Goal: Task Accomplishment & Management: Use online tool/utility

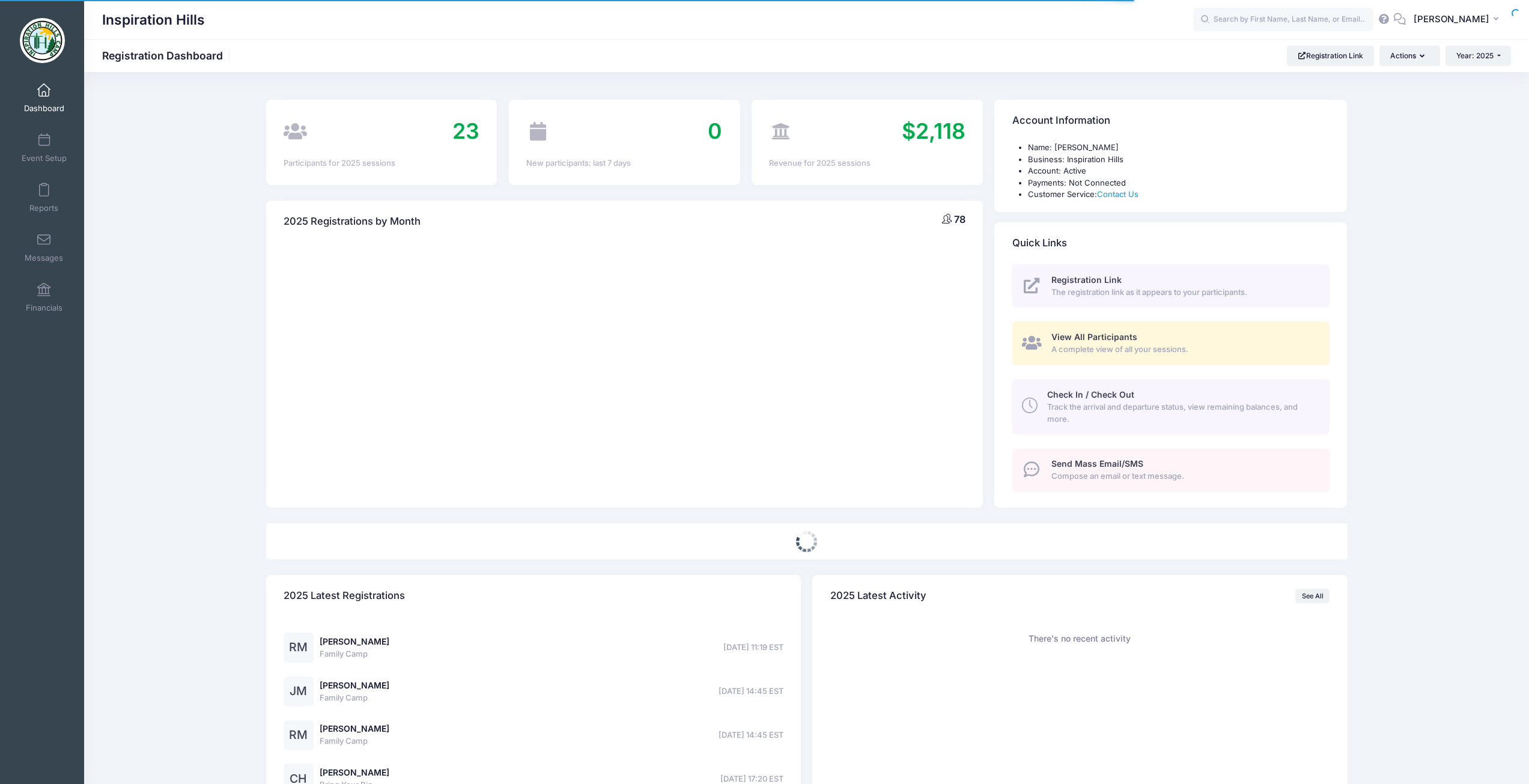
select select
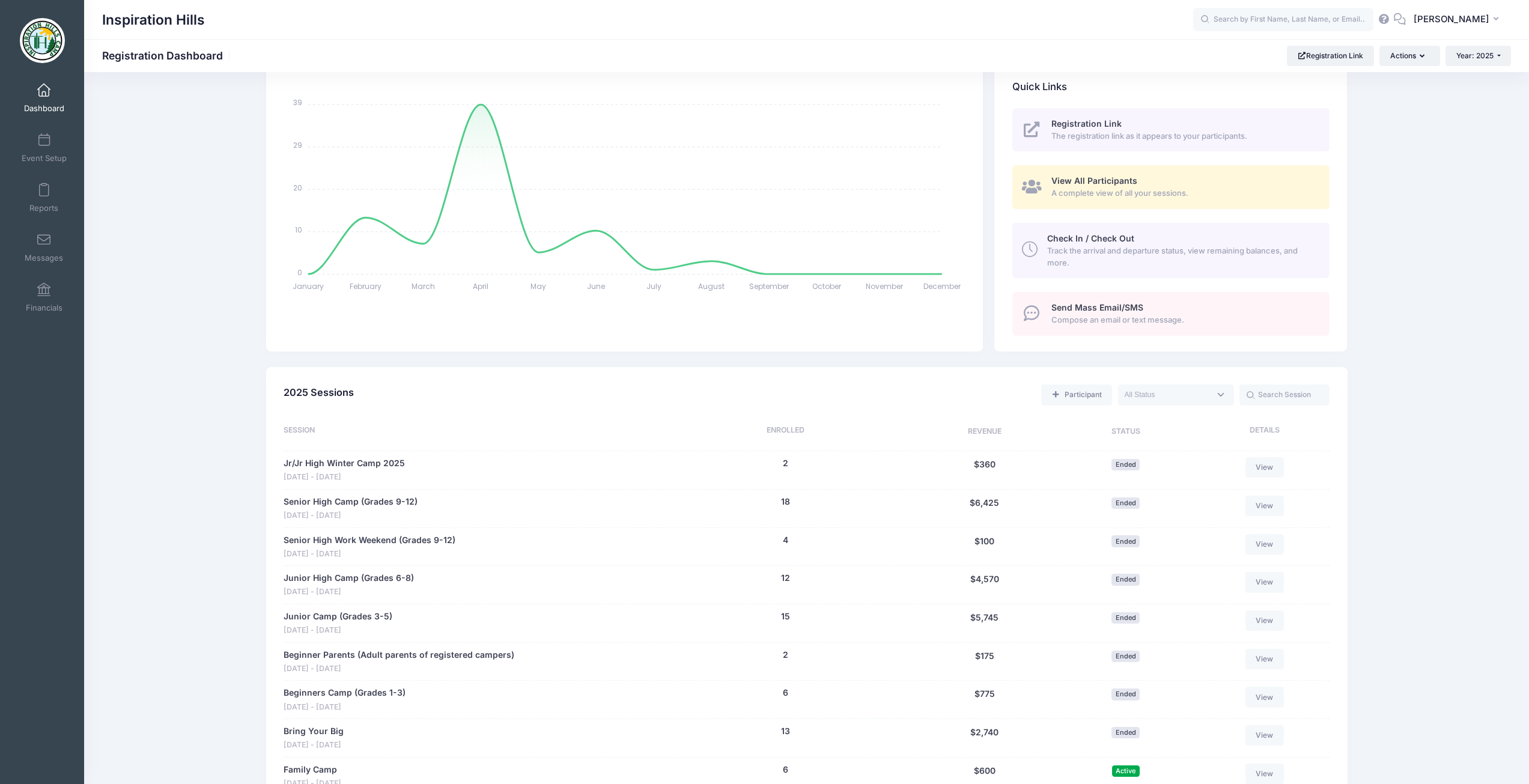
scroll to position [300, 0]
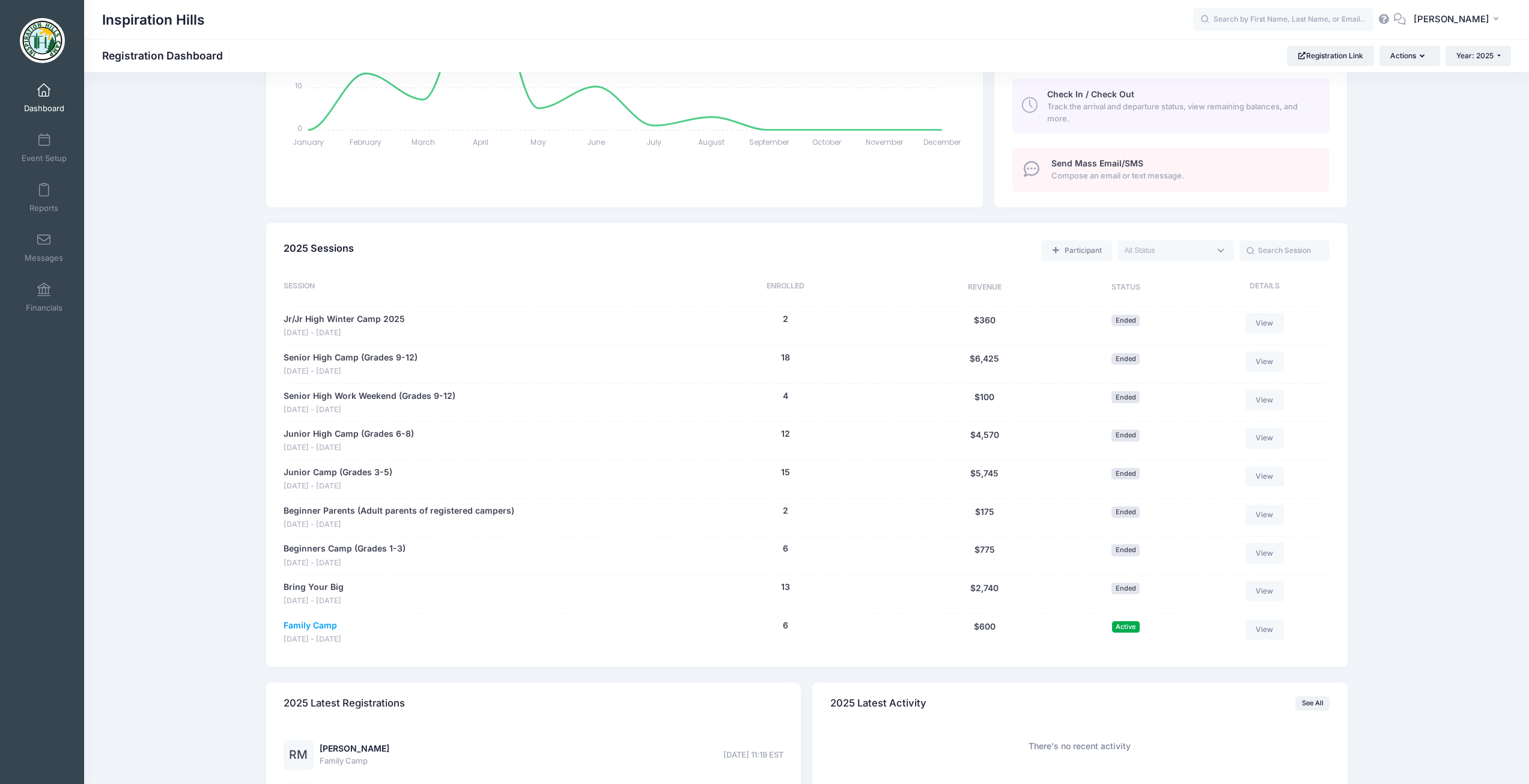
click at [305, 625] on link "Family Camp" at bounding box center [311, 626] width 54 height 13
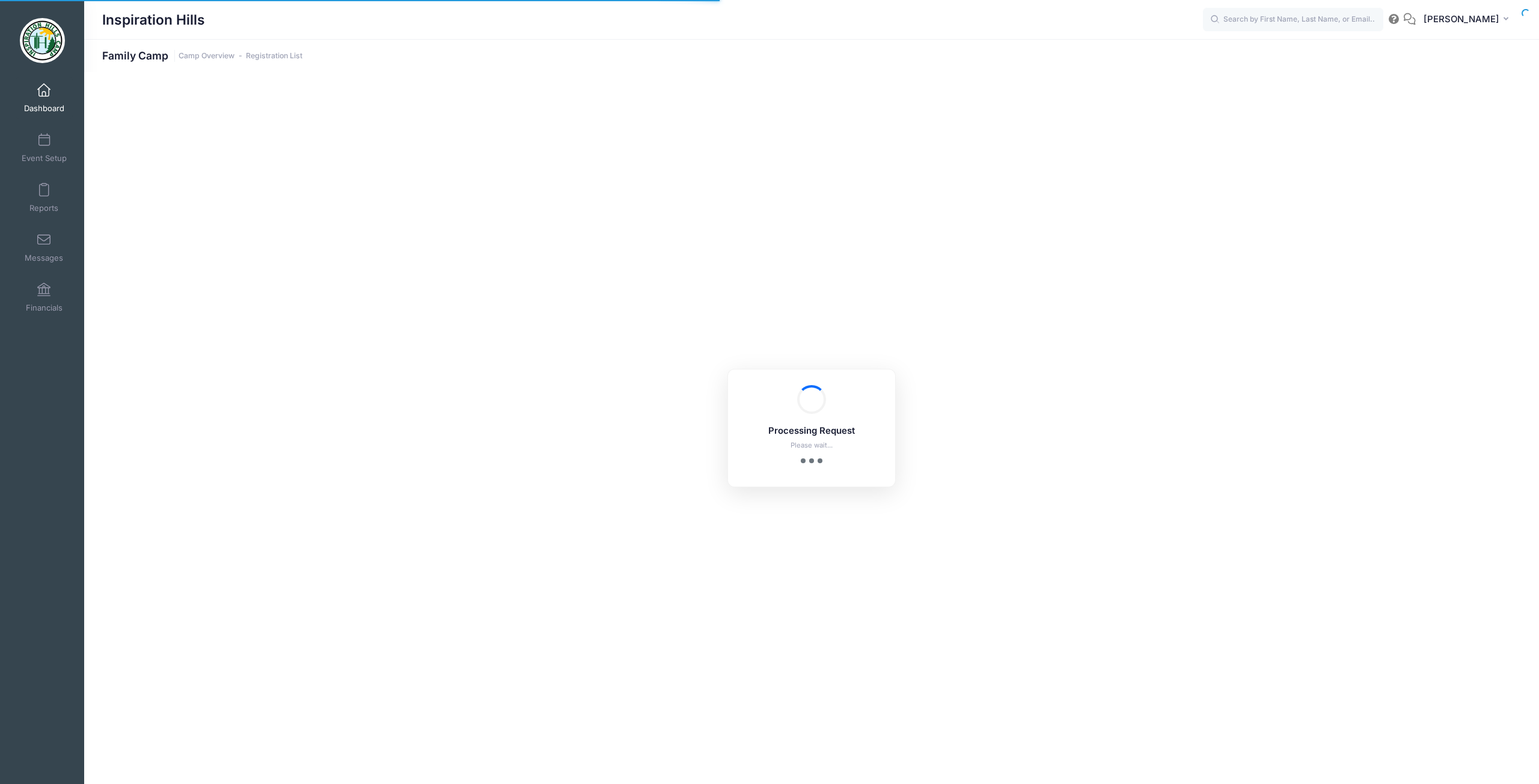
select select "10"
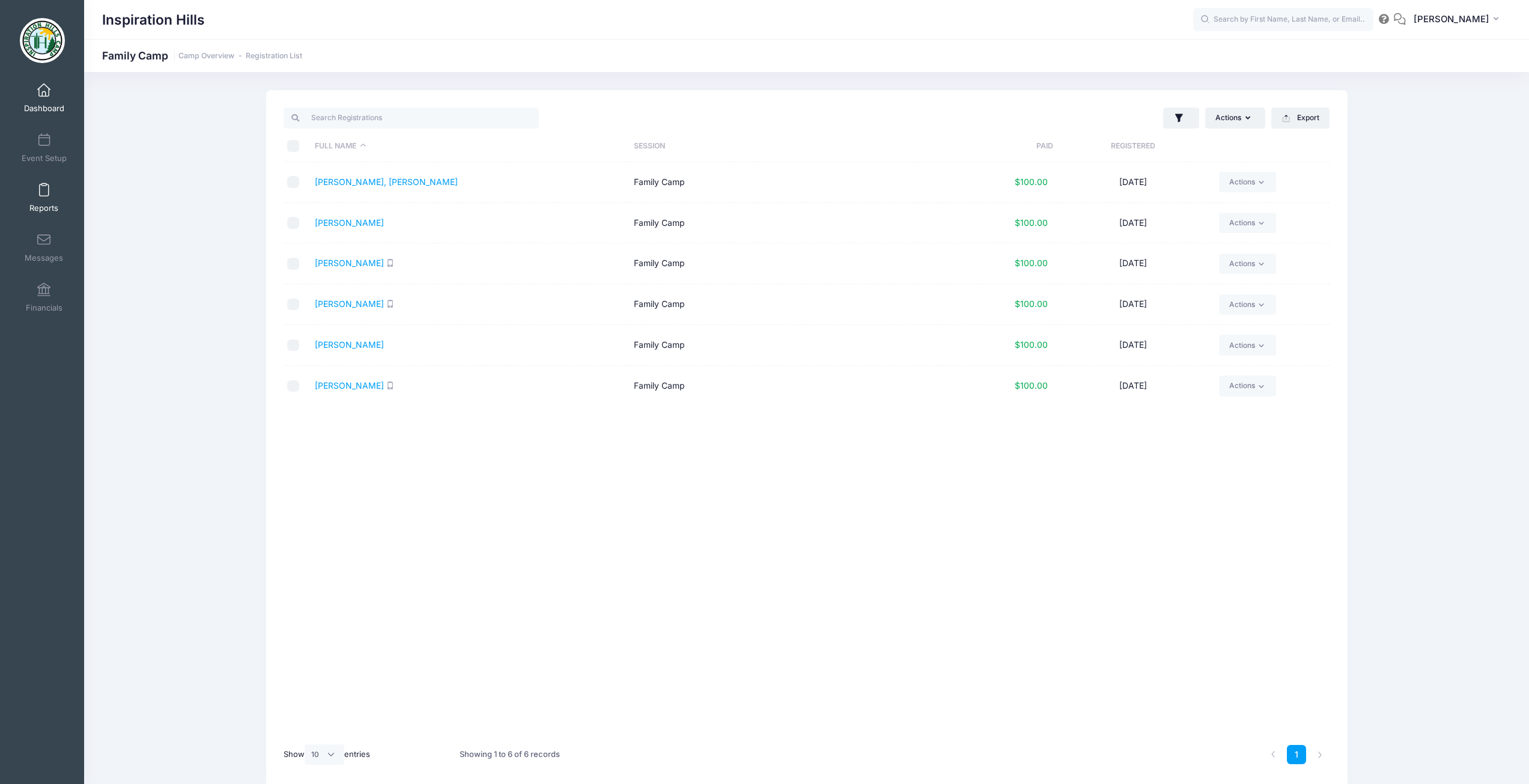
click at [36, 199] on link "Reports" at bounding box center [44, 197] width 57 height 42
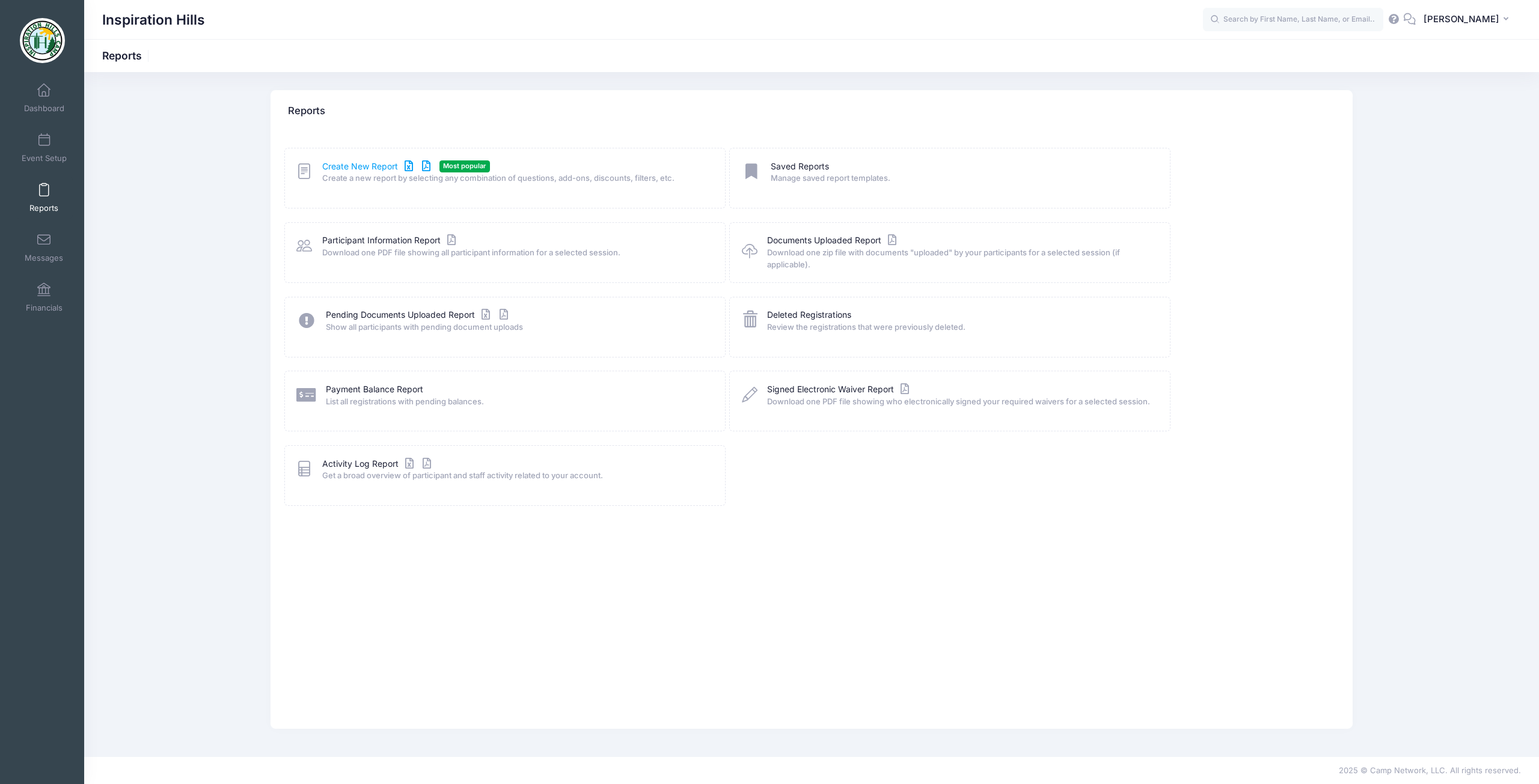
click at [360, 167] on link "Create New Report" at bounding box center [378, 167] width 112 height 13
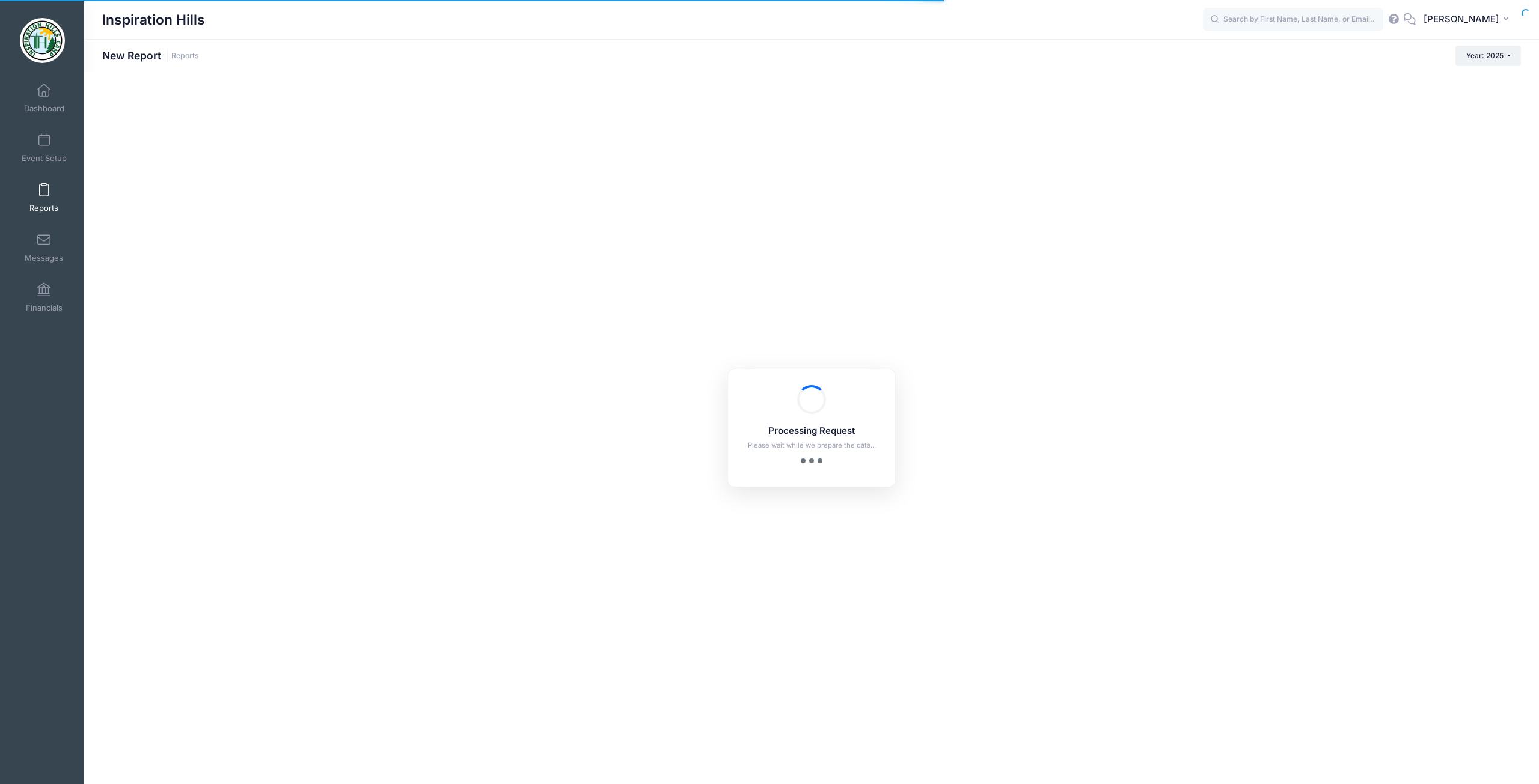
checkbox input "true"
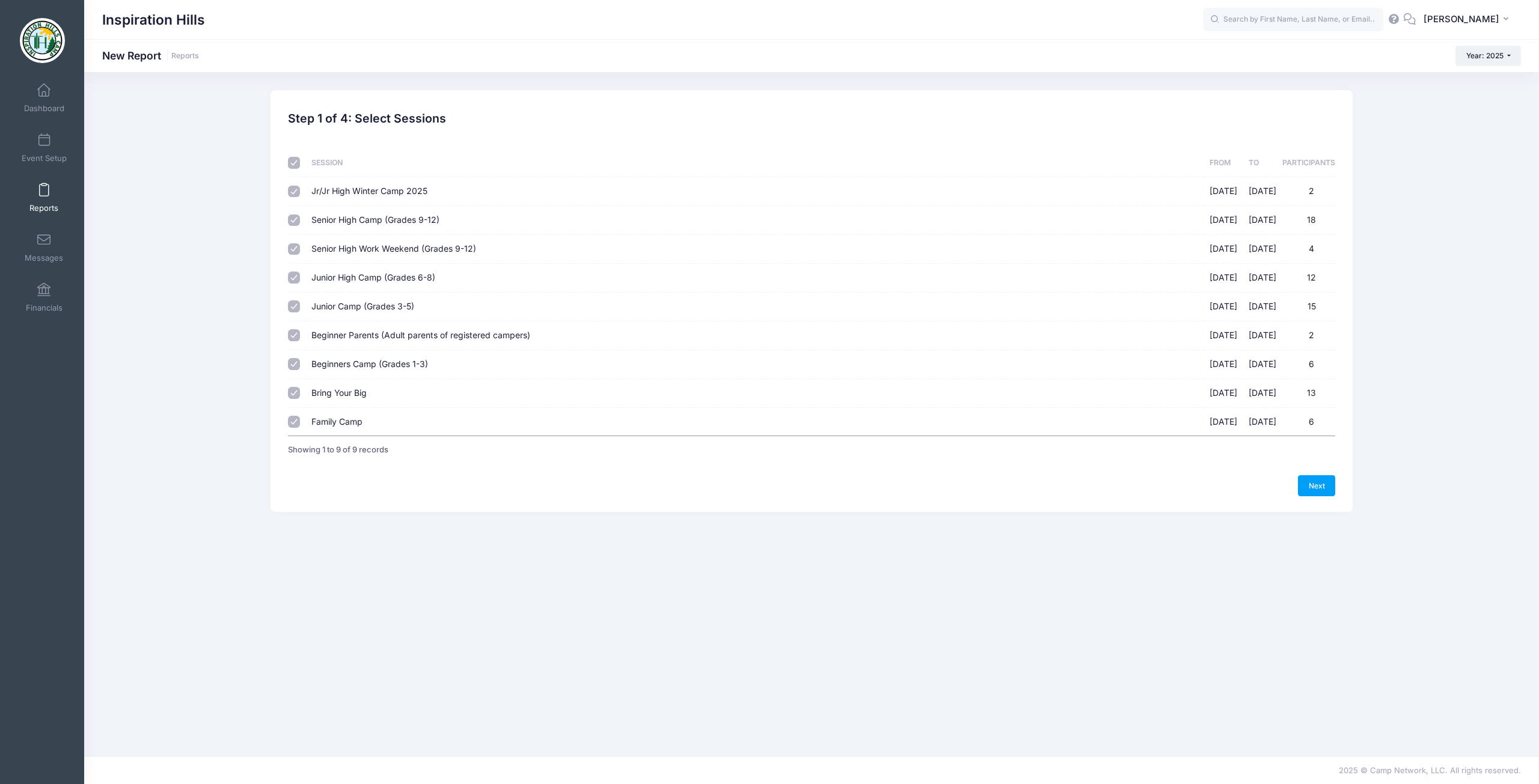
click at [290, 167] on input "checkbox" at bounding box center [294, 163] width 12 height 12
checkbox input "false"
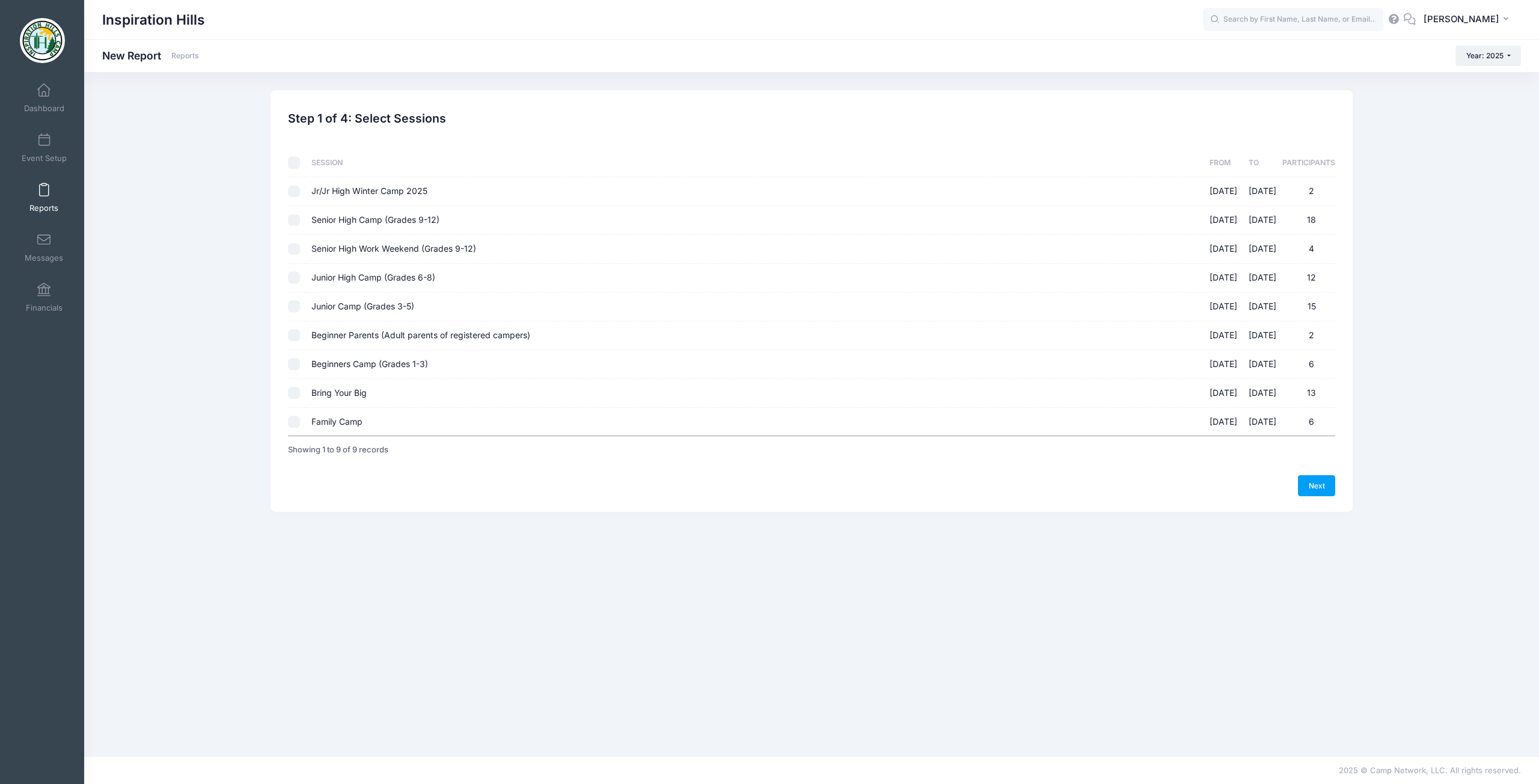
checkbox input "false"
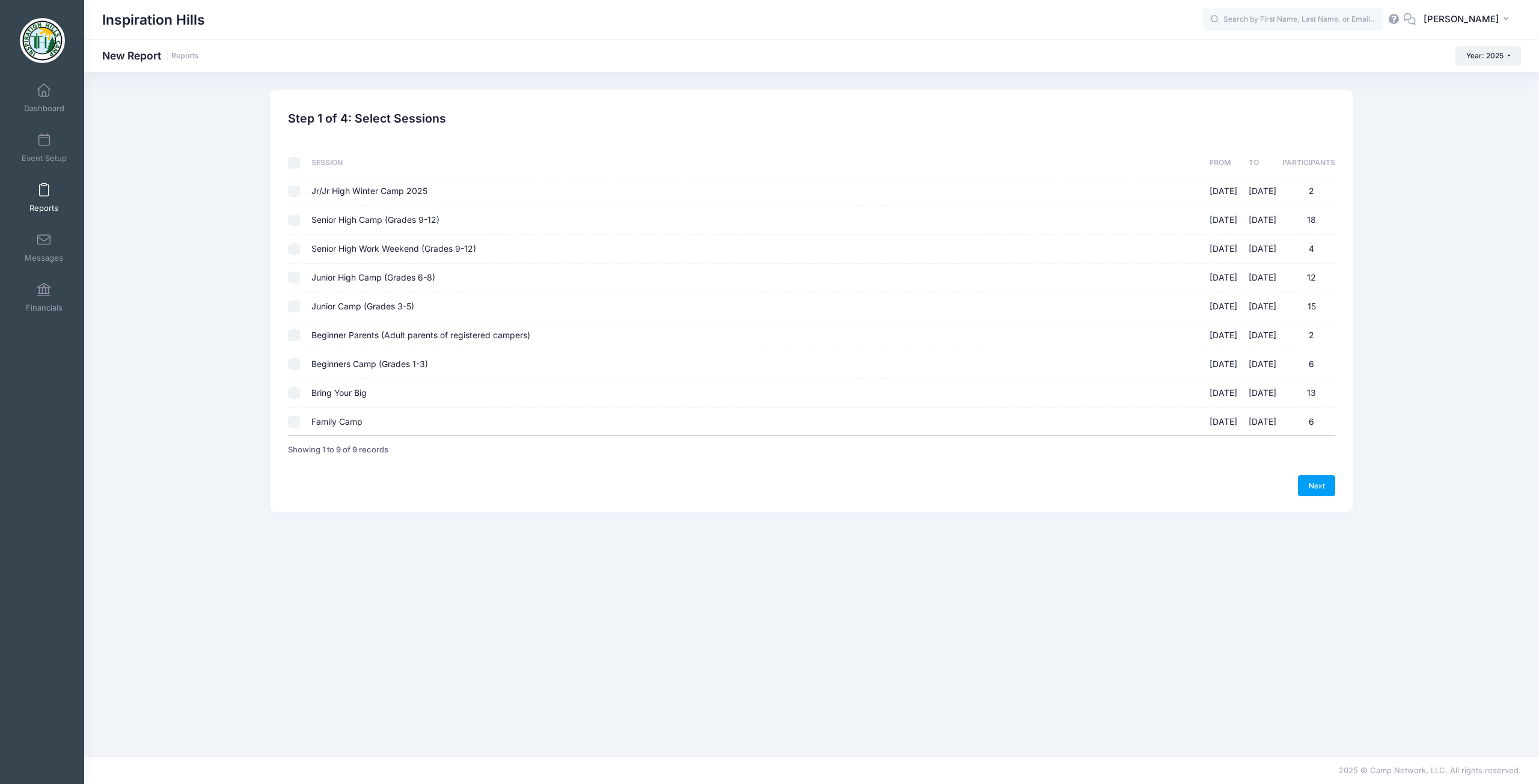
click at [293, 420] on input "Family Camp [DATE] - [DATE] 6" at bounding box center [294, 422] width 12 height 12
checkbox input "true"
click at [1317, 493] on link "Next" at bounding box center [1316, 485] width 37 height 21
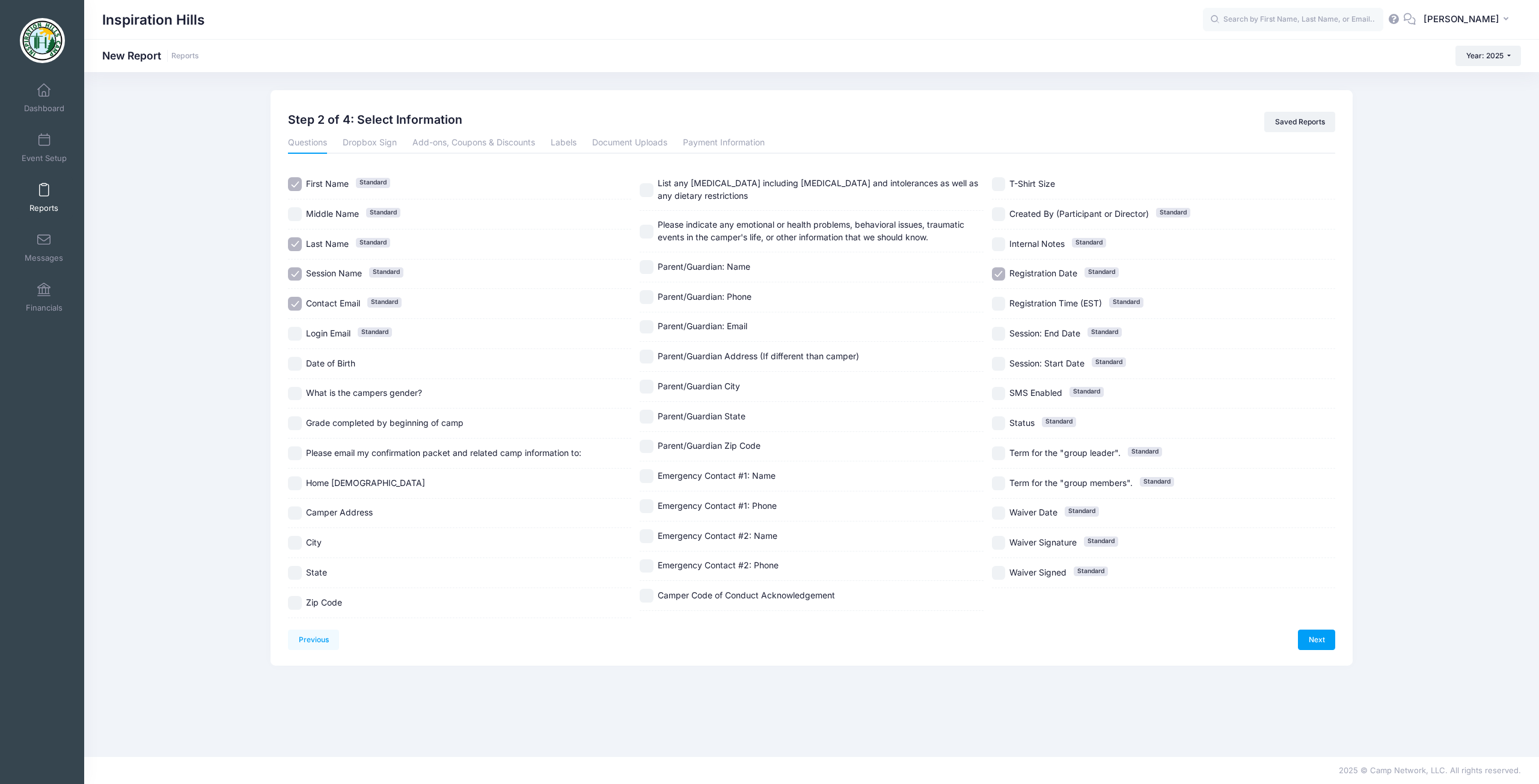
click at [296, 301] on input "Contact Email Standard" at bounding box center [295, 304] width 14 height 14
checkbox input "false"
click at [995, 276] on input "Registration Date Standard" at bounding box center [999, 274] width 14 height 14
checkbox input "false"
click at [1001, 188] on input "T-Shirt Size" at bounding box center [999, 184] width 14 height 14
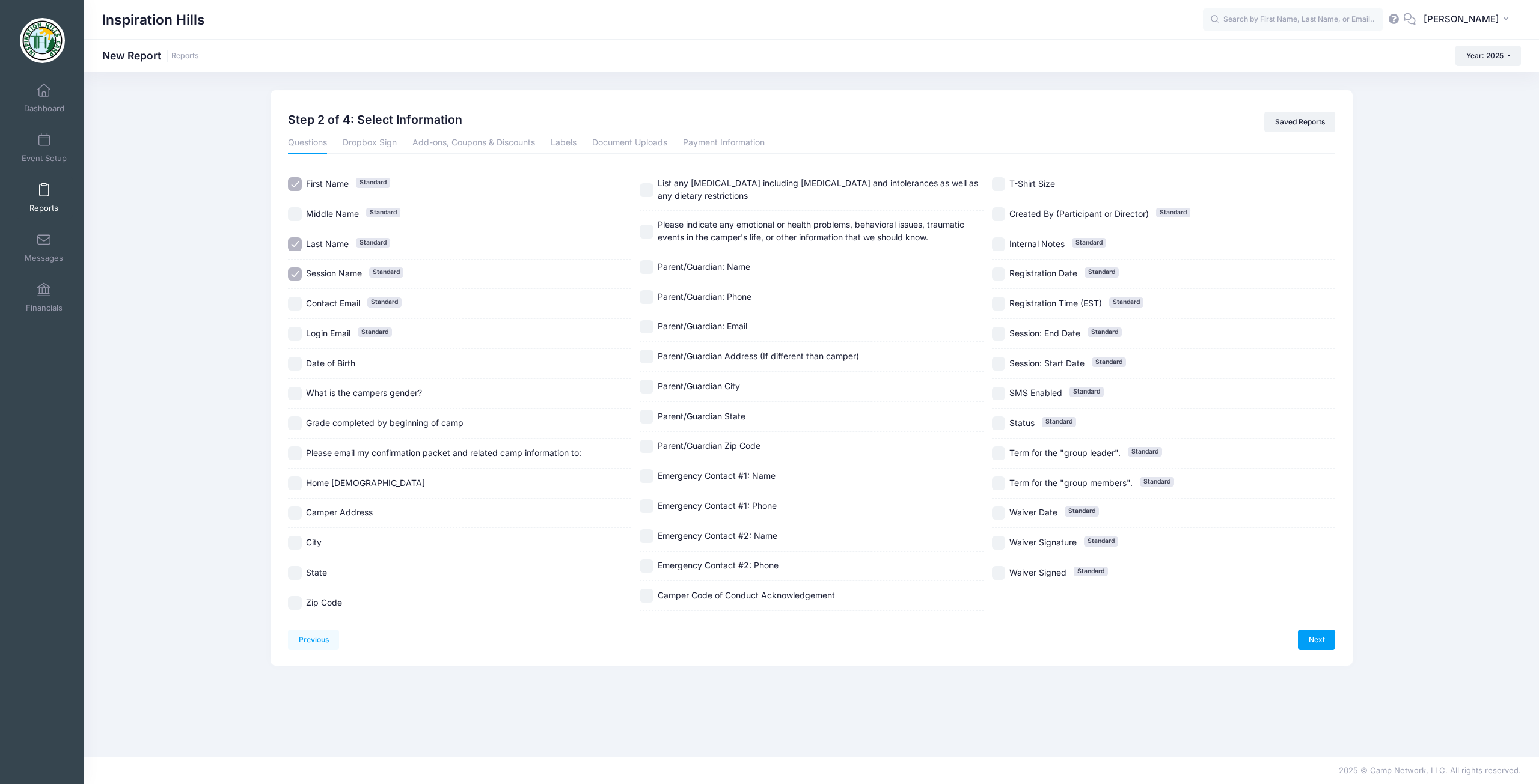
checkbox input "true"
click at [1322, 643] on link "Next" at bounding box center [1316, 640] width 37 height 21
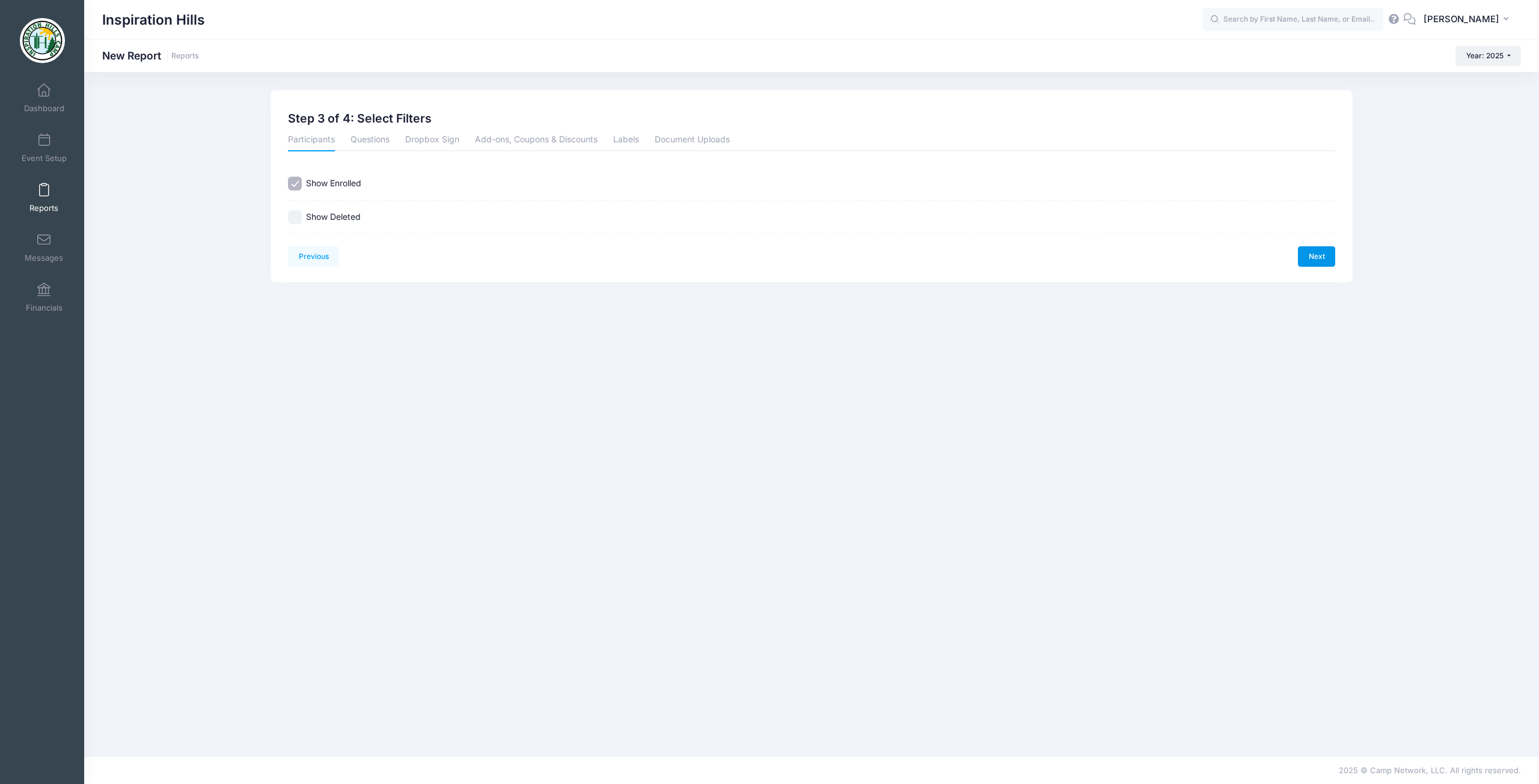
click at [1306, 262] on link "Next" at bounding box center [1316, 257] width 37 height 21
